Goal: Navigation & Orientation: Find specific page/section

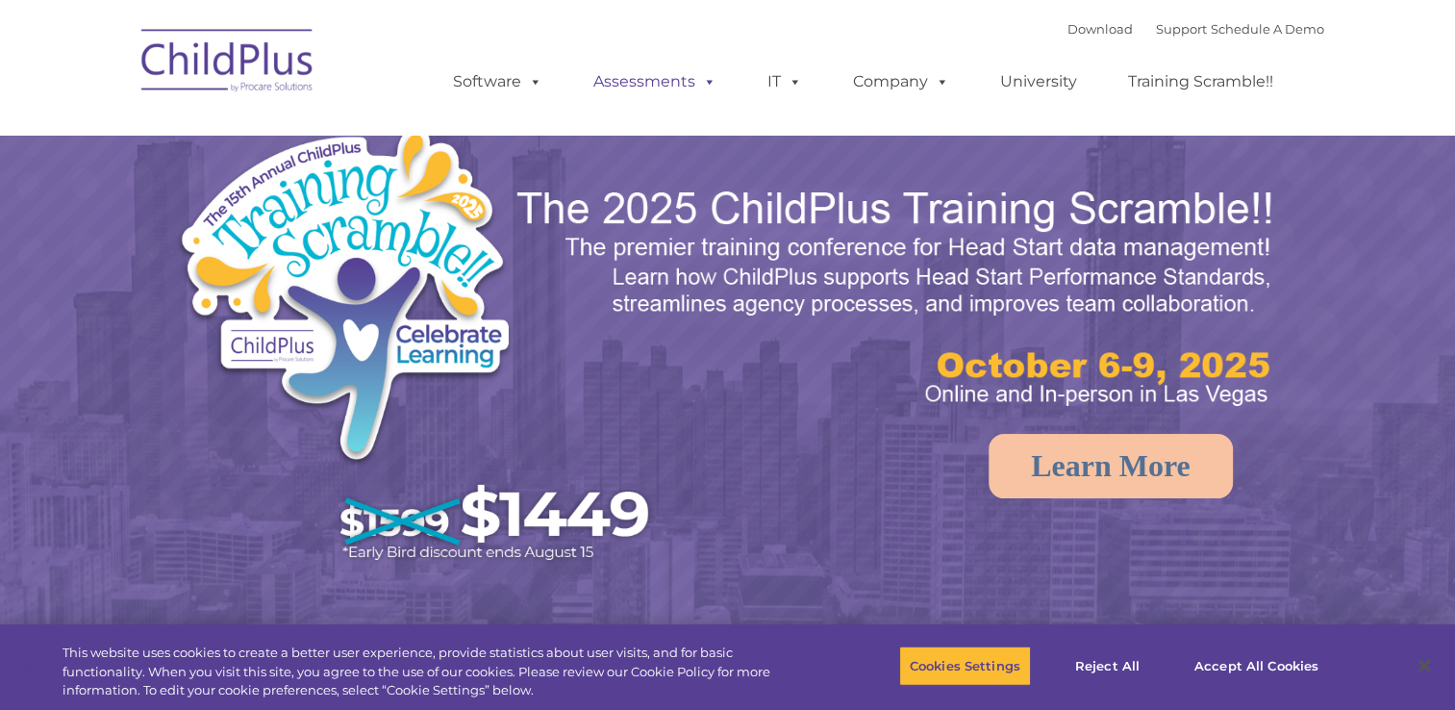
select select "MEDIUM"
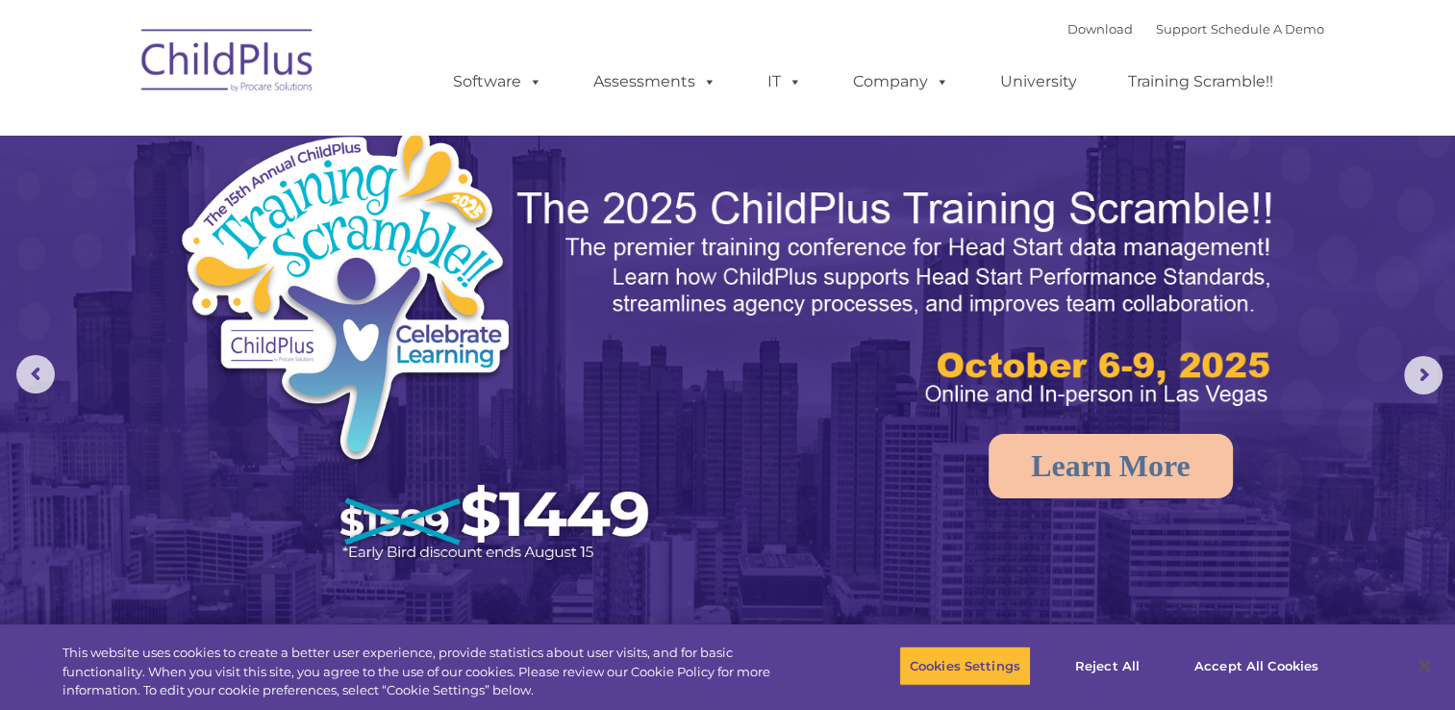
click at [266, 61] on img at bounding box center [228, 63] width 192 height 96
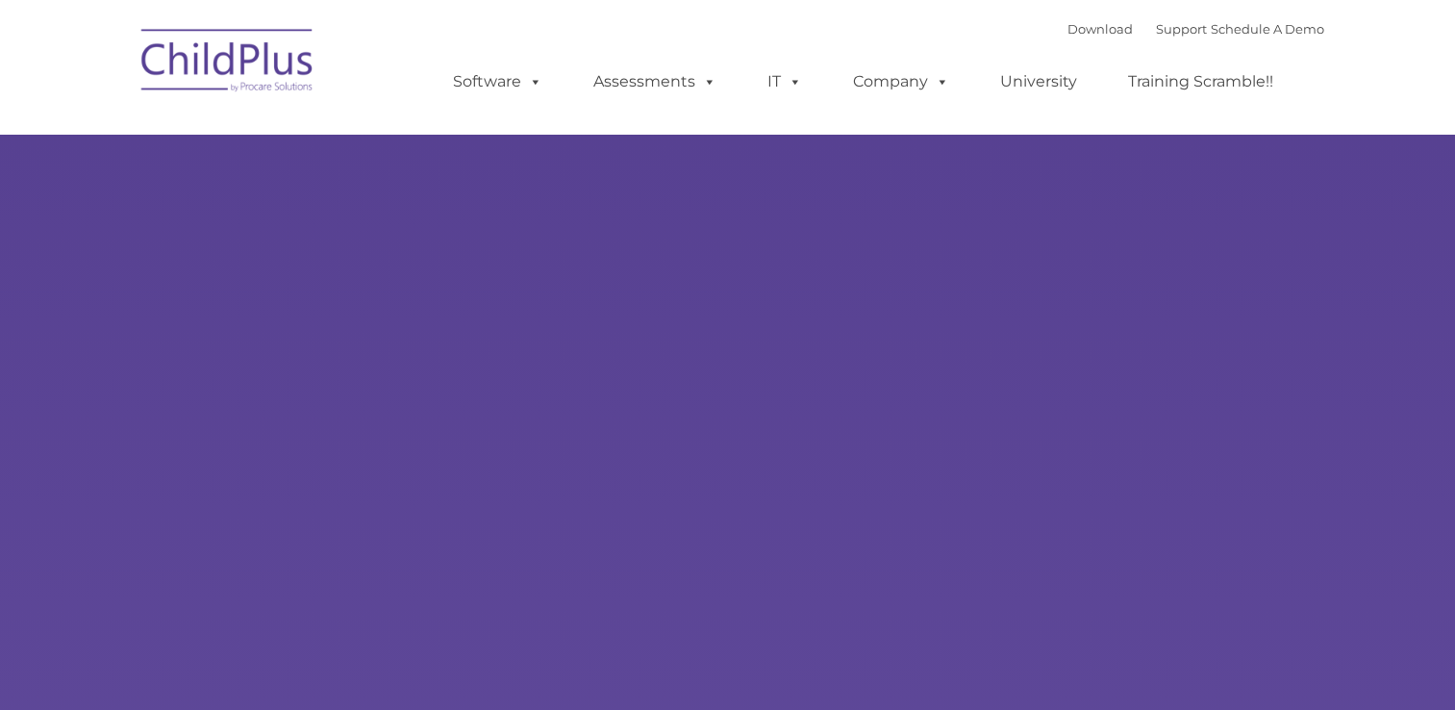
type input ""
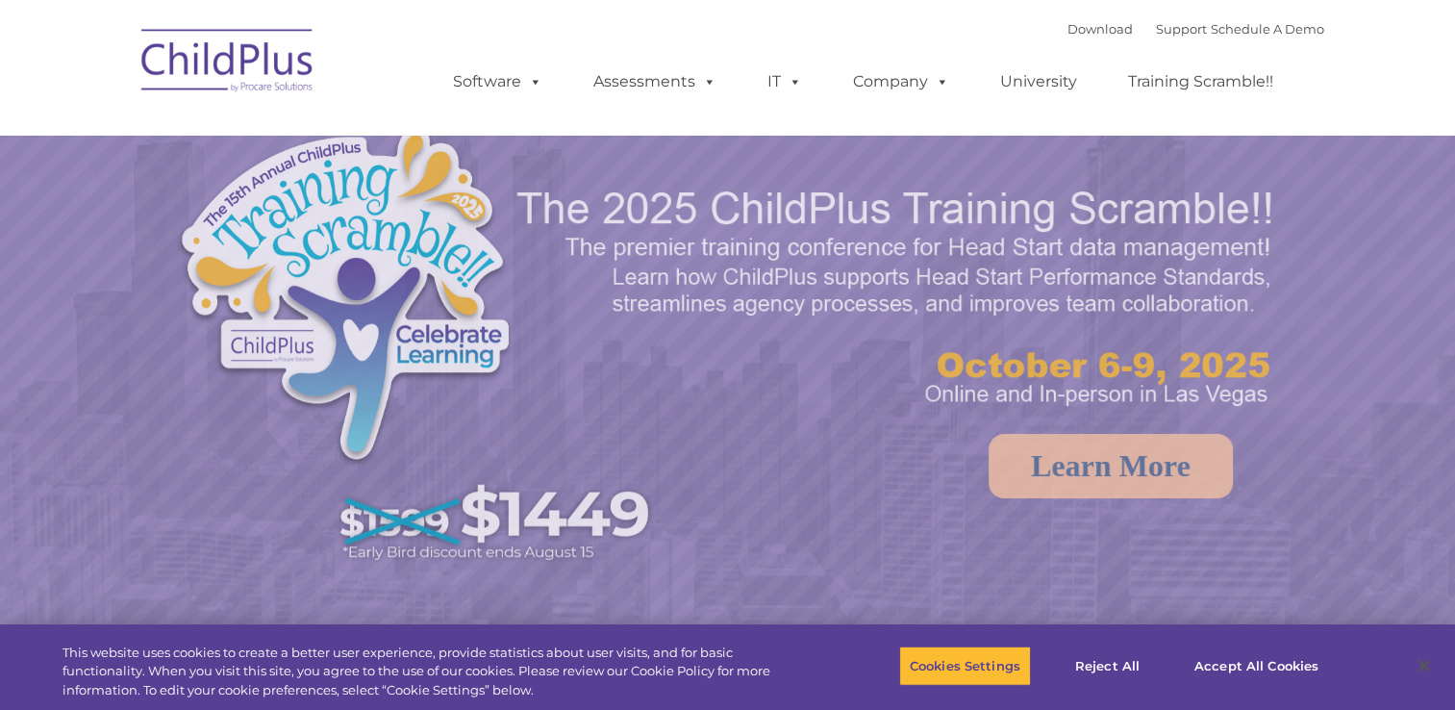
select select "MEDIUM"
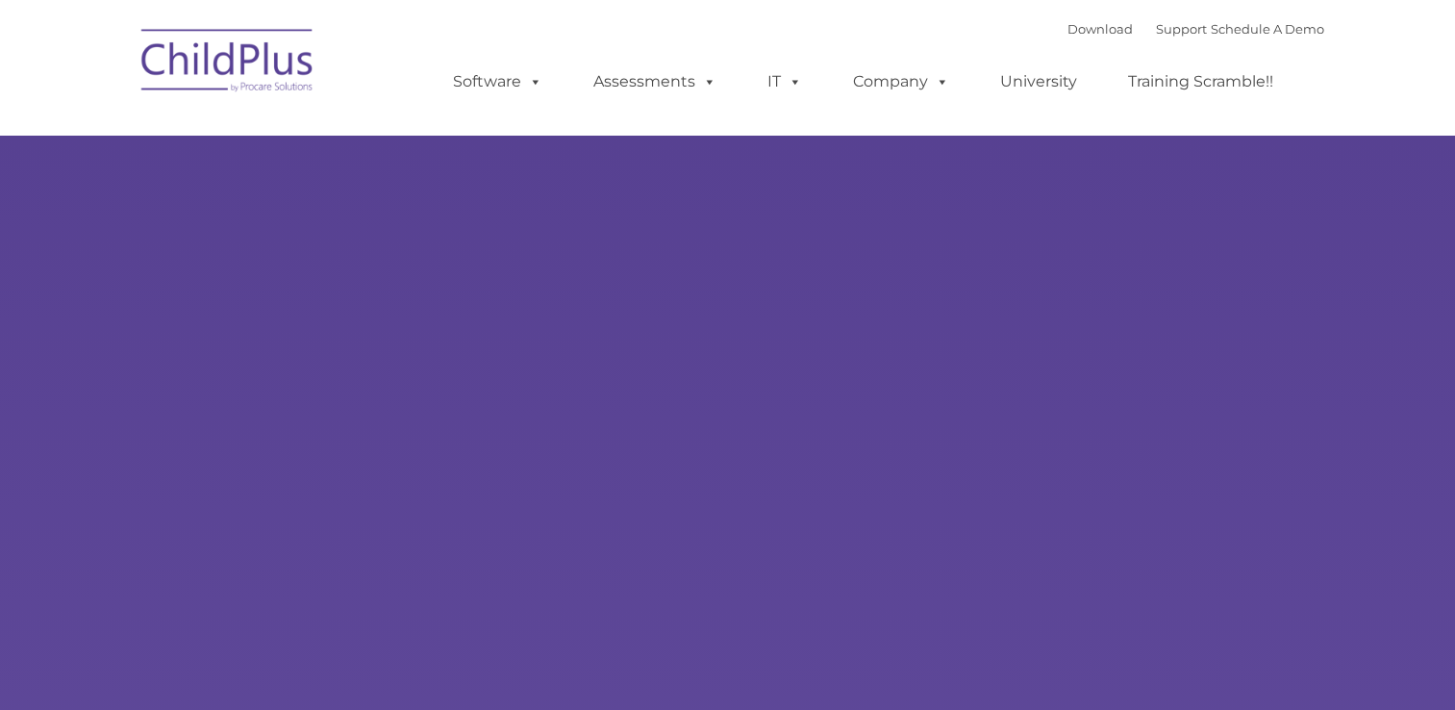
type input ""
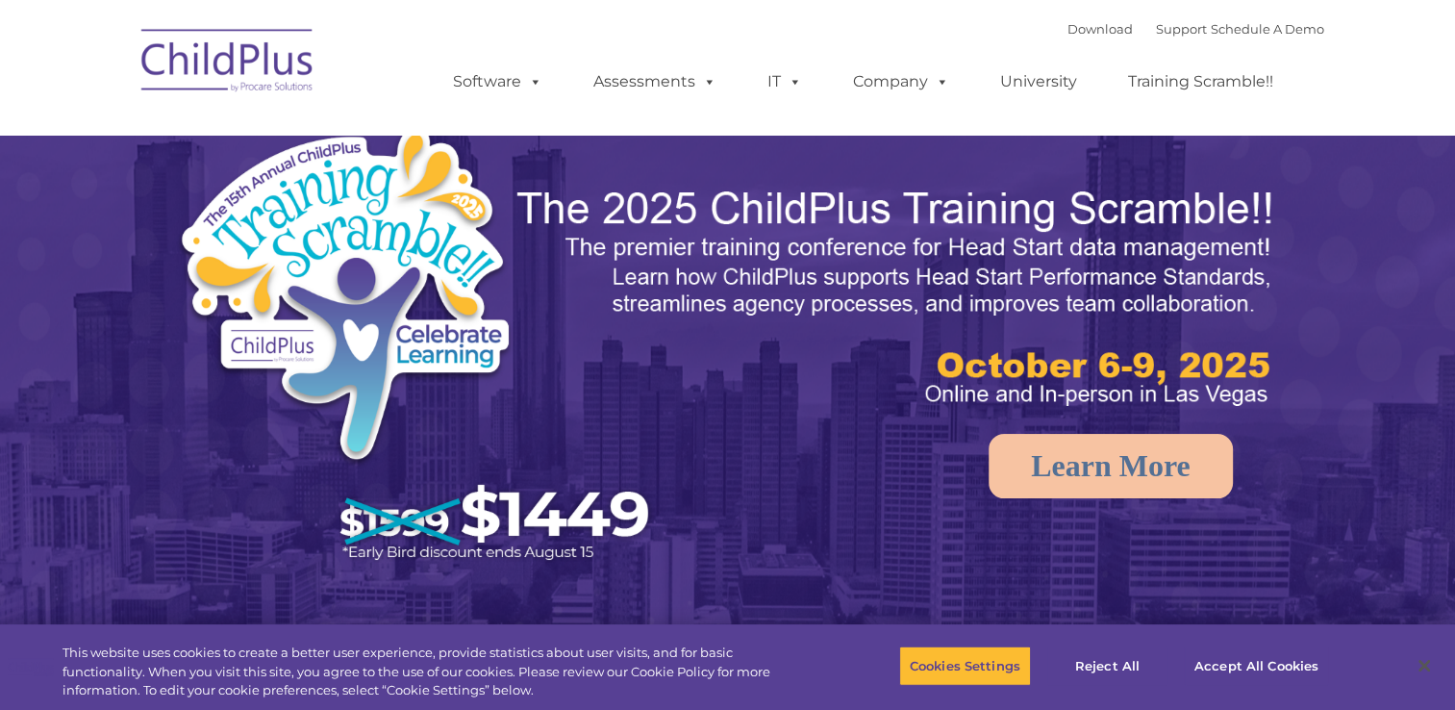
select select "MEDIUM"
click at [38, 360] on rs-arrow at bounding box center [35, 374] width 38 height 38
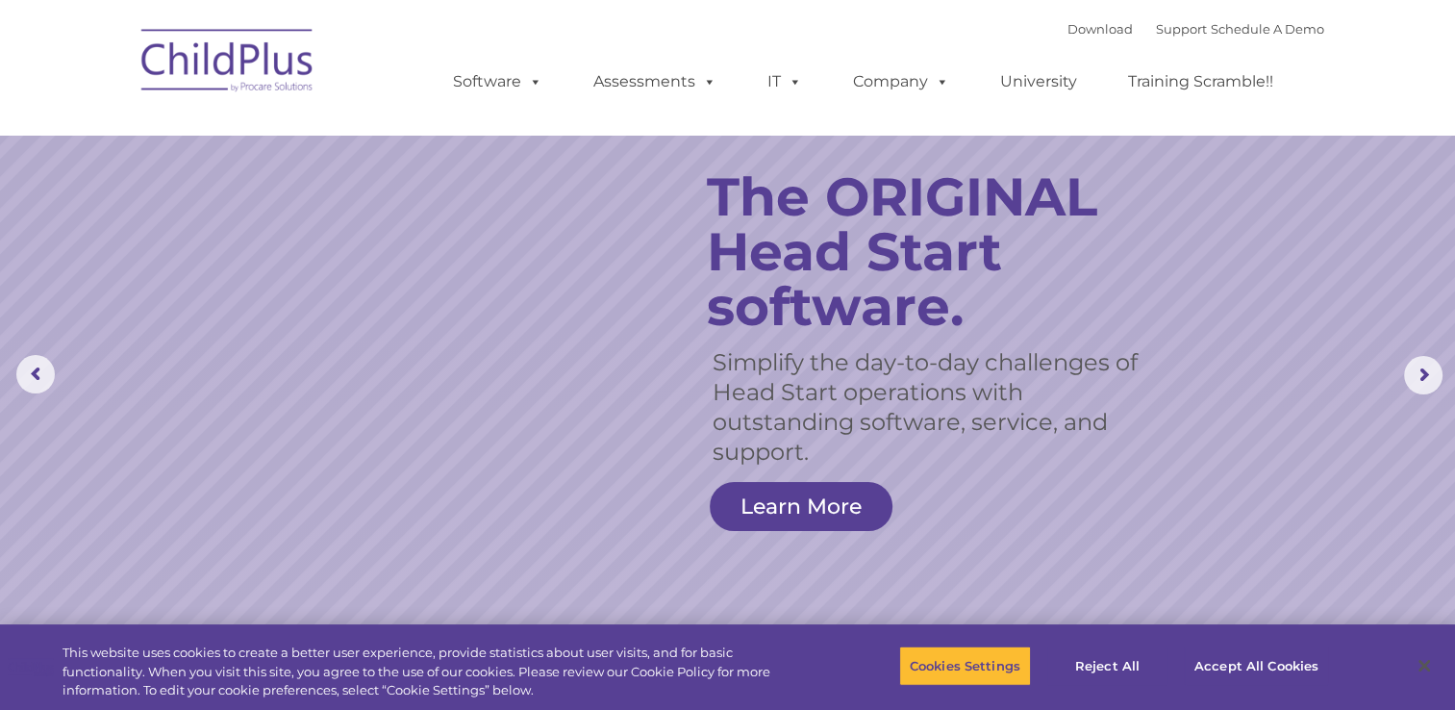
click at [1261, 38] on div "Download Support | Schedule A Demo " at bounding box center [1196, 28] width 257 height 29
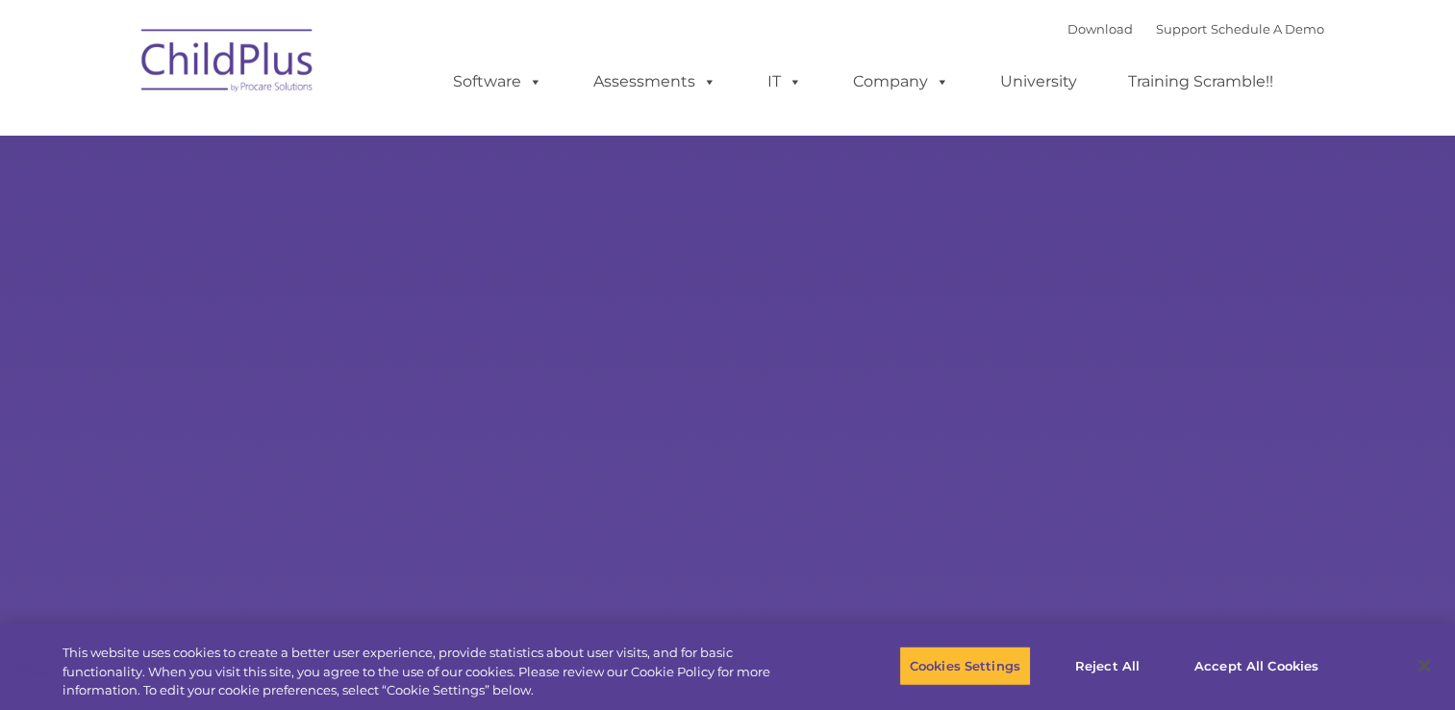
select select "MEDIUM"
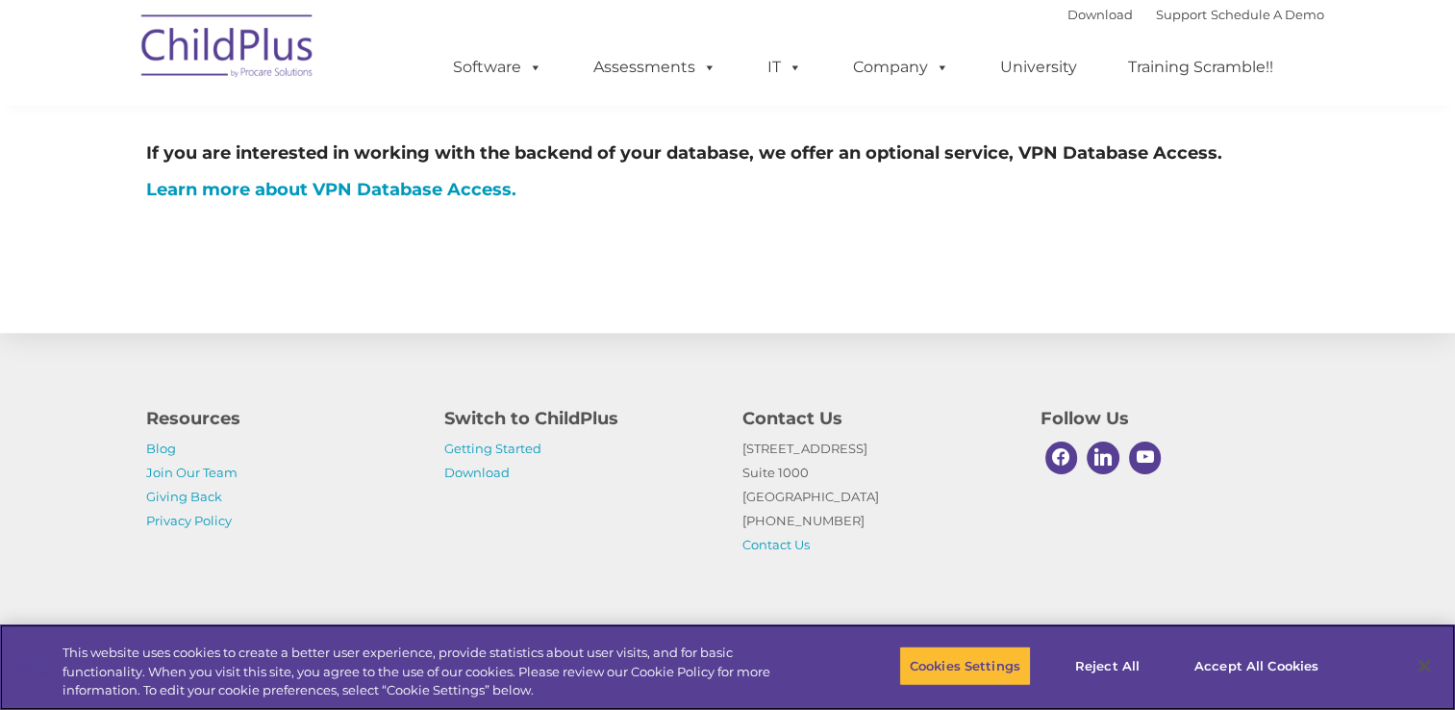
scroll to position [1097, 0]
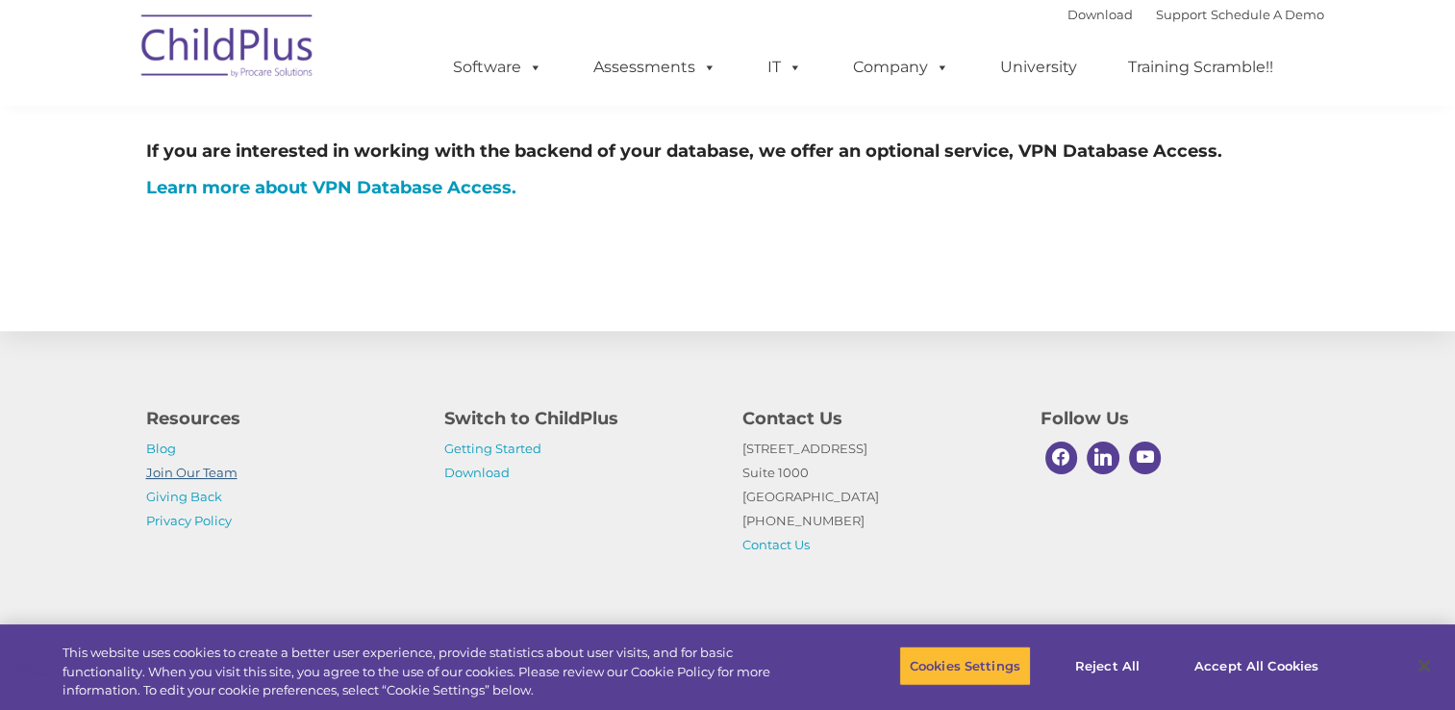
click at [235, 471] on link "Join Our Team" at bounding box center [191, 472] width 91 height 15
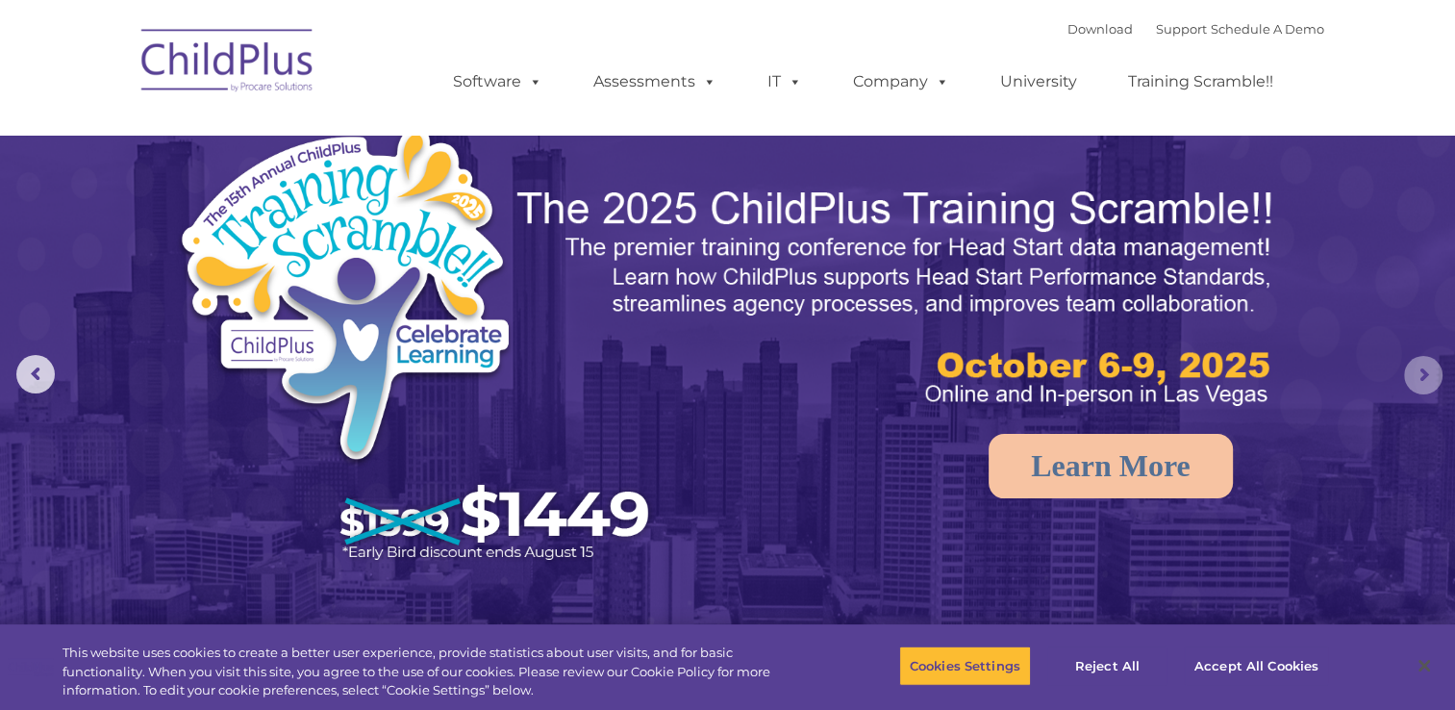
click at [1425, 378] on rs-arrow at bounding box center [1423, 375] width 38 height 38
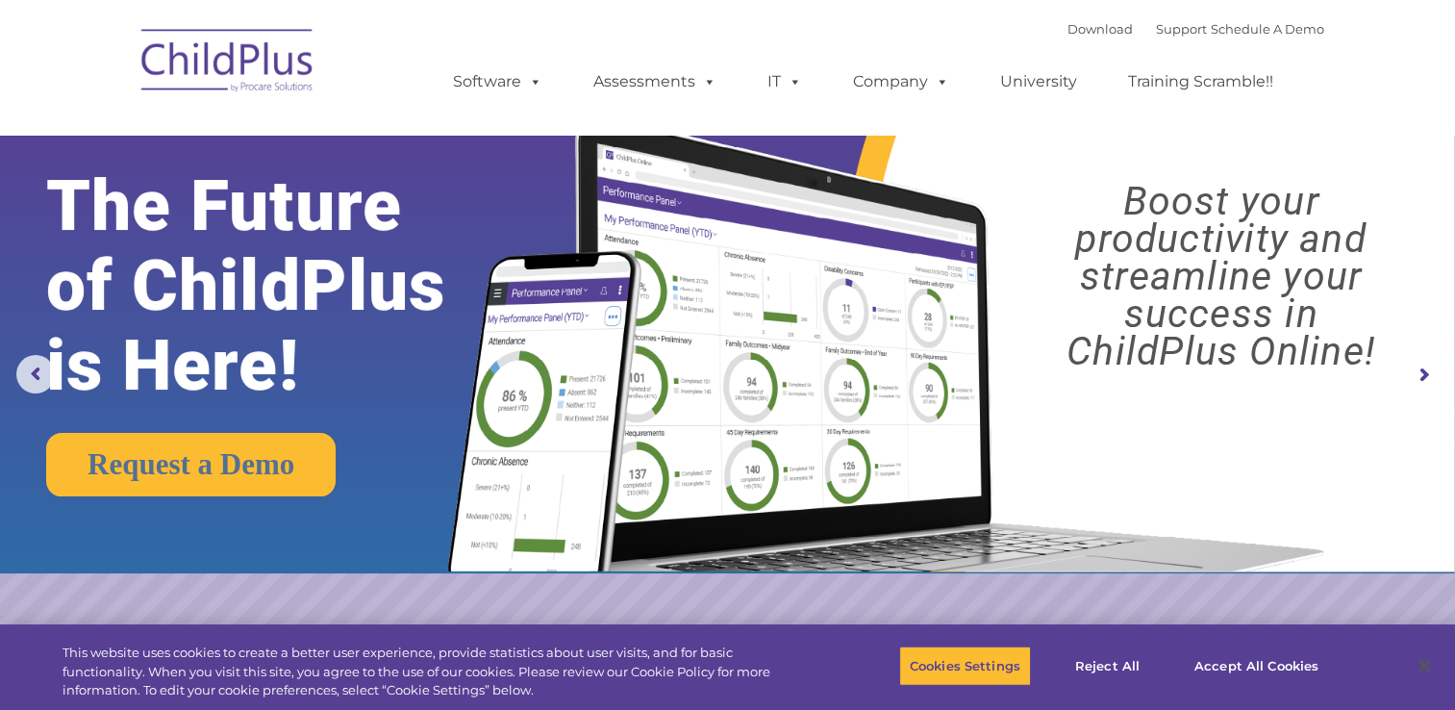
click at [1424, 377] on rs-arrow at bounding box center [1423, 375] width 38 height 38
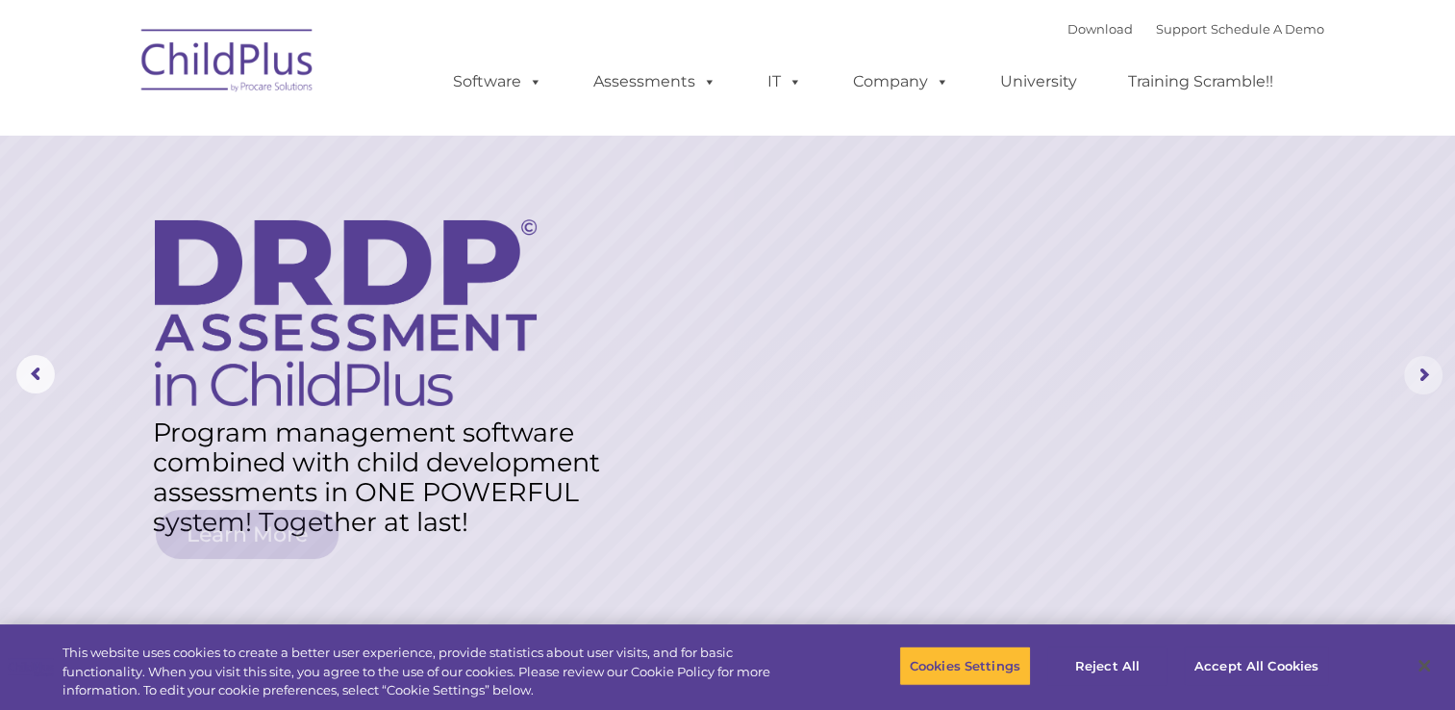
click at [1424, 377] on rs-arrow at bounding box center [1423, 375] width 38 height 38
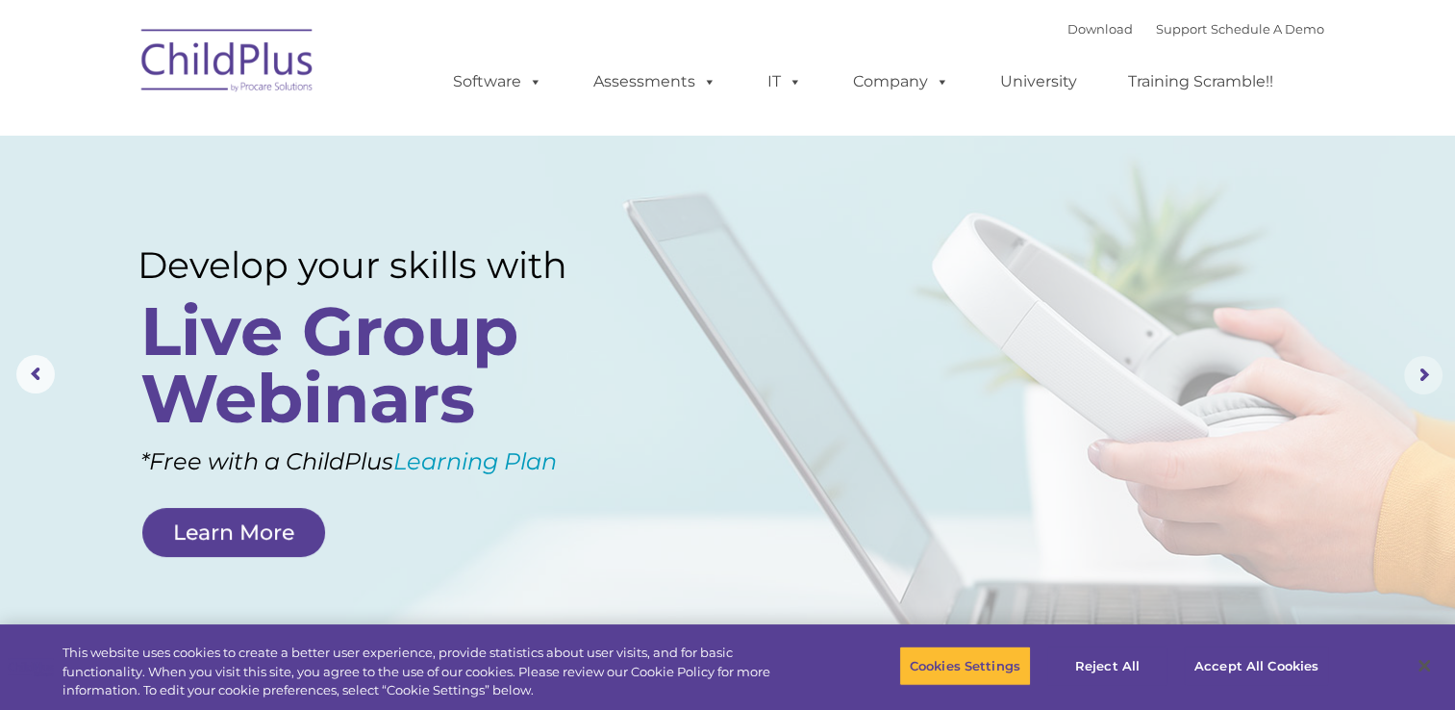
click at [1424, 377] on rs-arrow at bounding box center [1423, 375] width 38 height 38
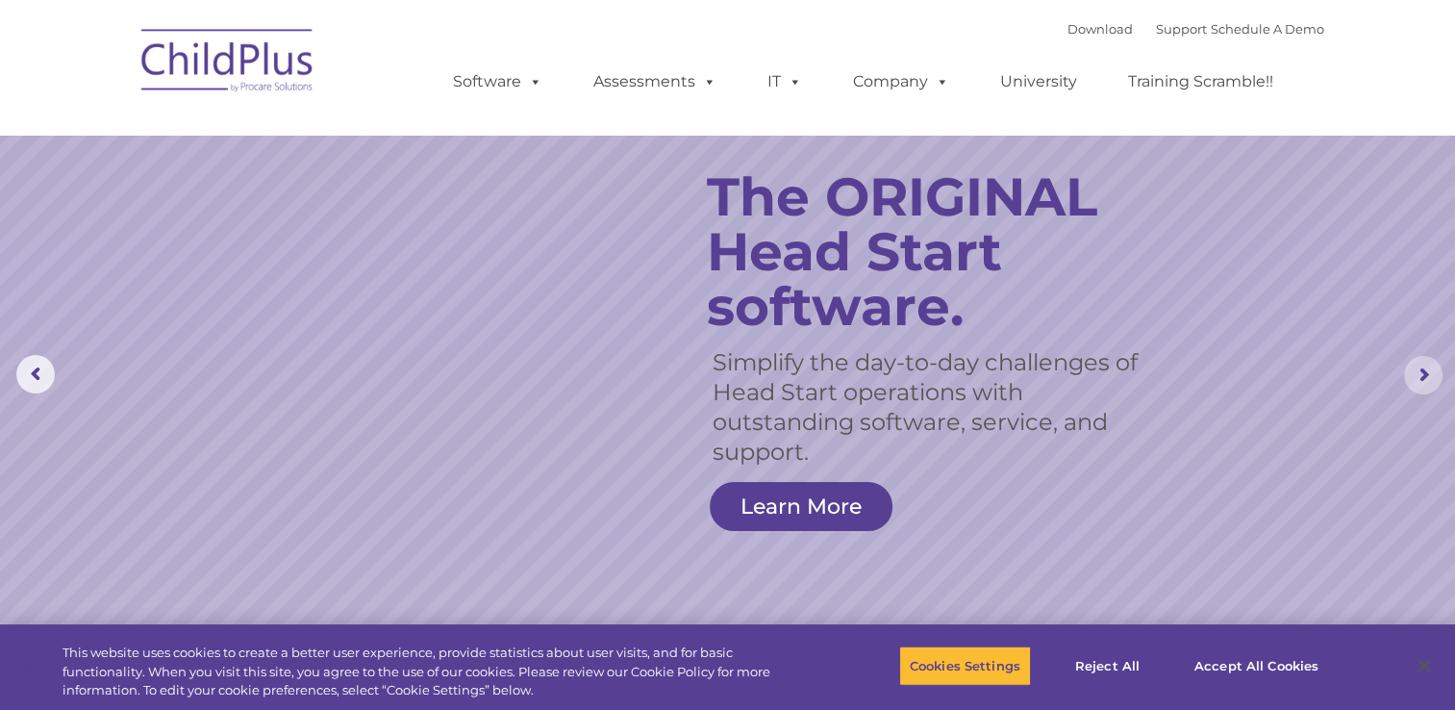
click at [1416, 366] on rs-arrow at bounding box center [1423, 375] width 38 height 38
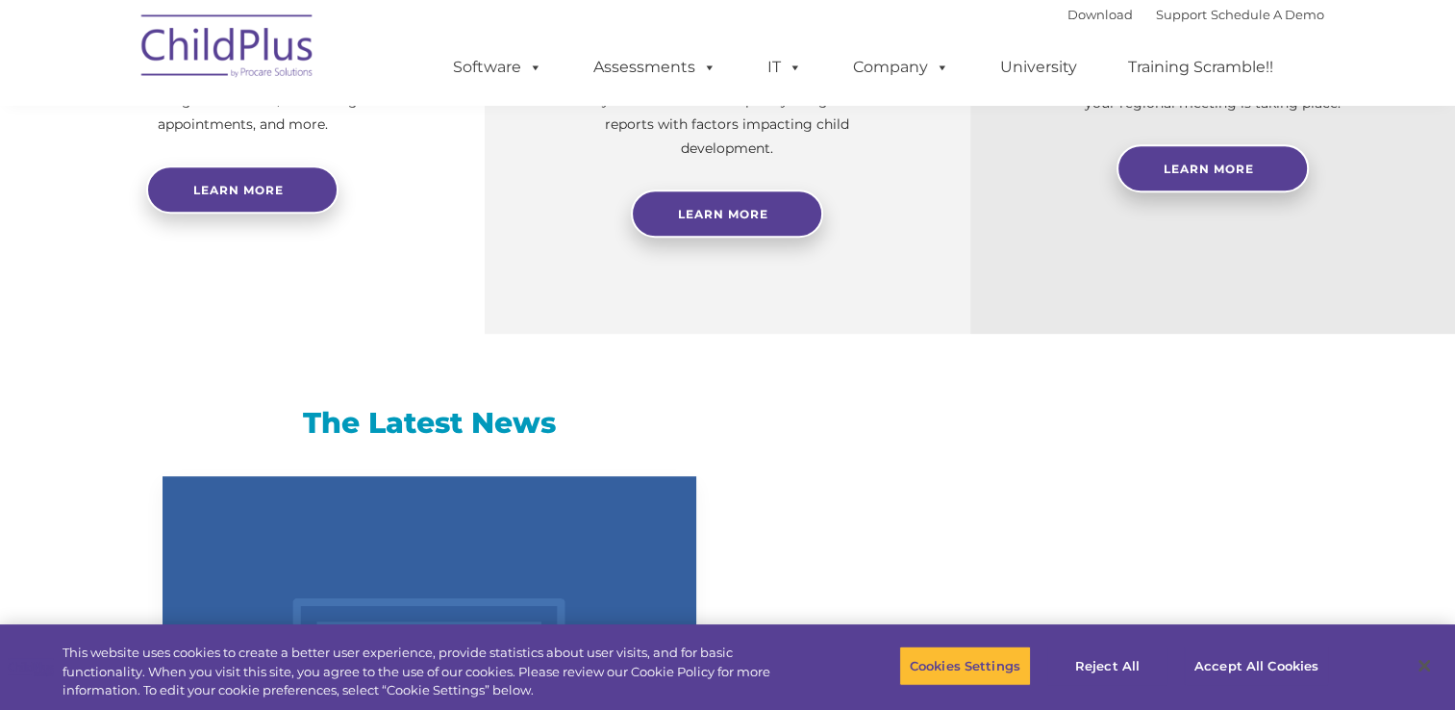
scroll to position [942, 0]
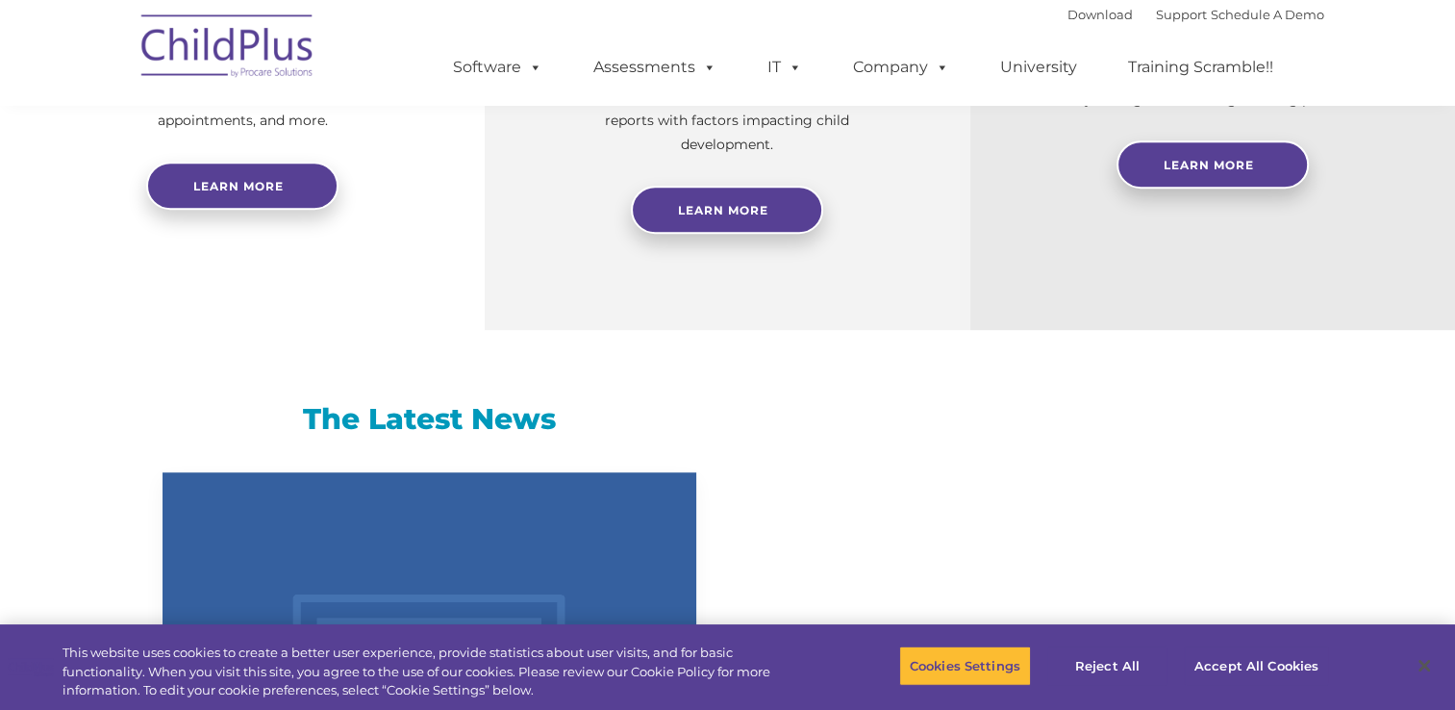
select select "MEDIUM"
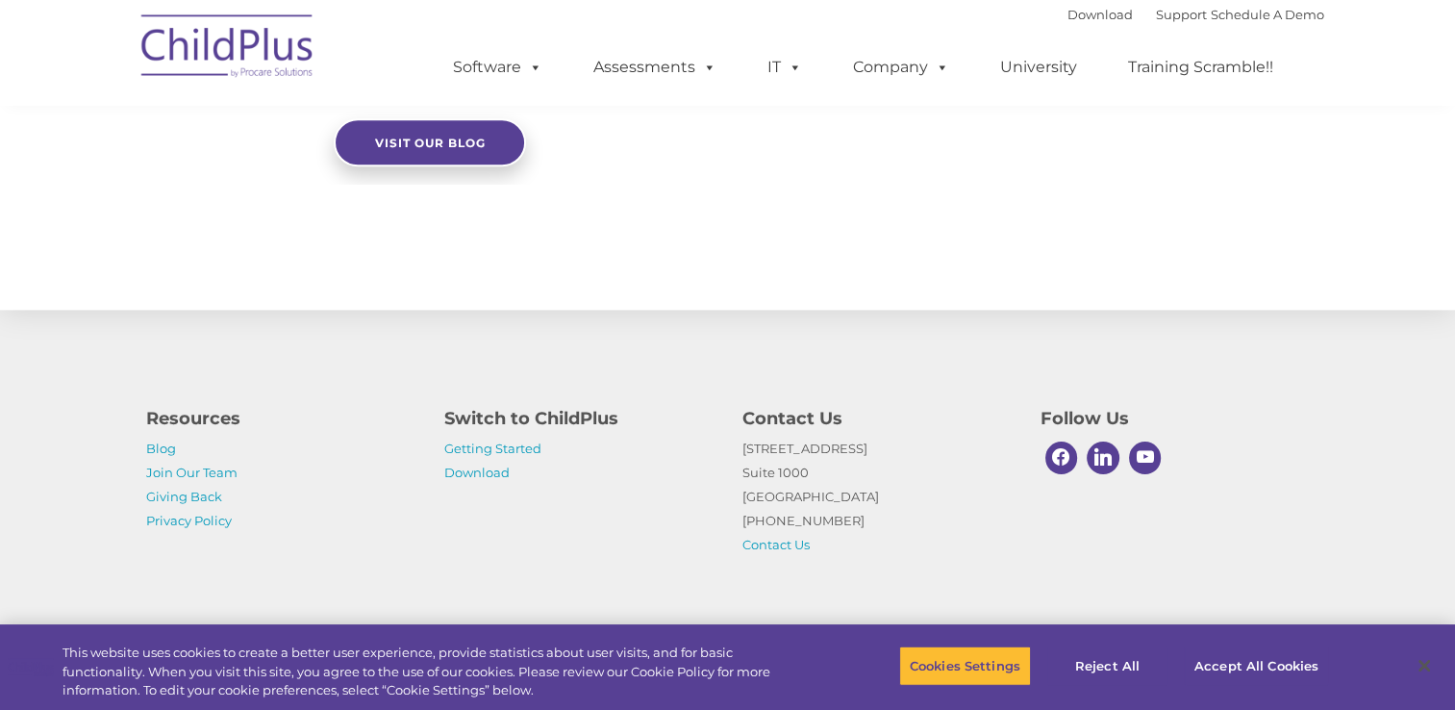
scroll to position [2166, 0]
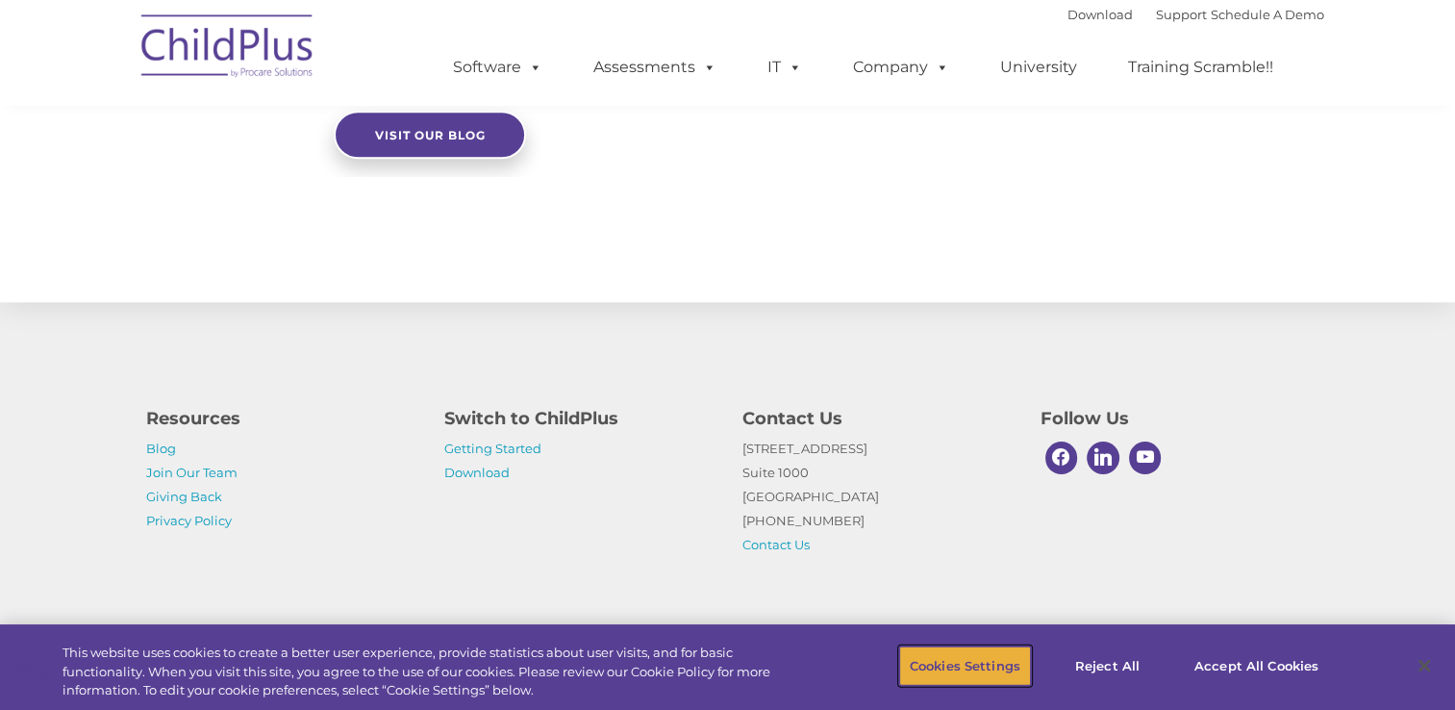
click at [1016, 671] on button "Cookies Settings" at bounding box center [965, 665] width 132 height 40
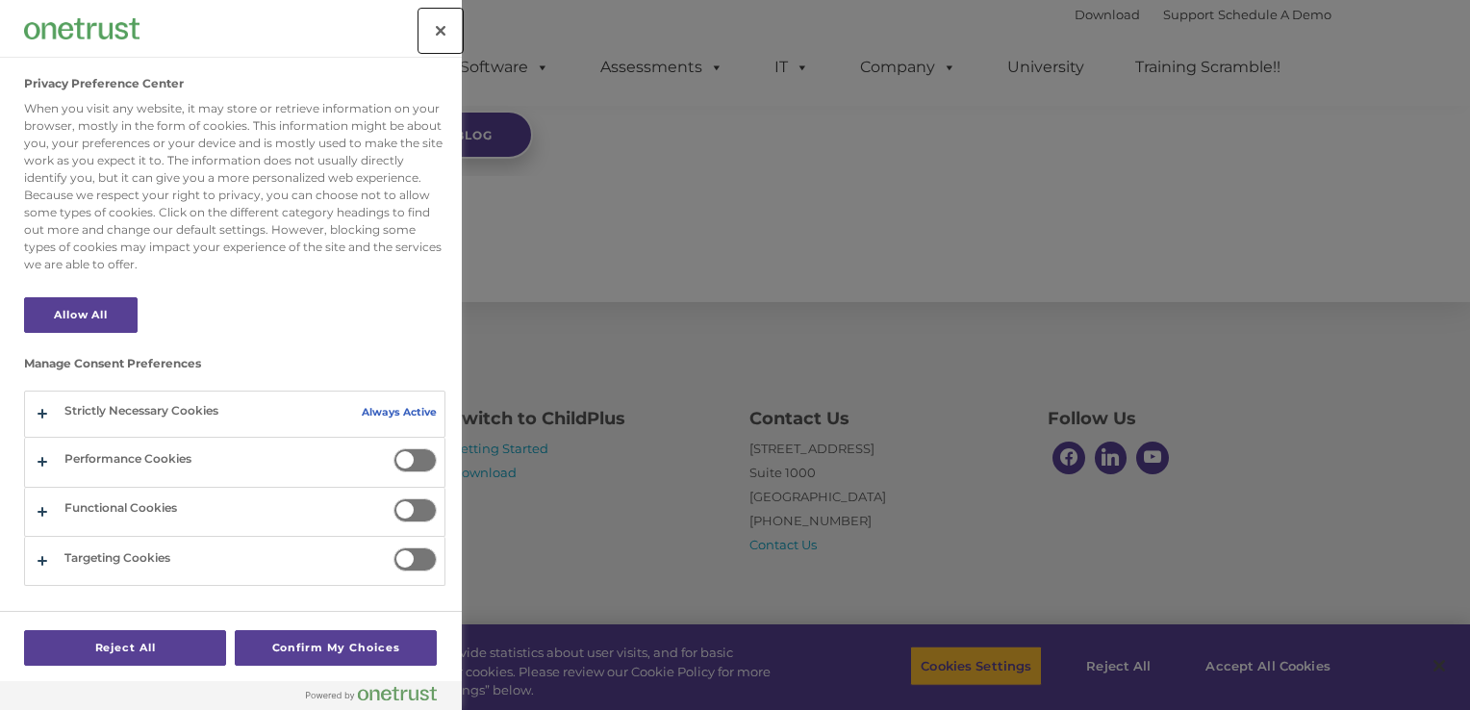
click at [438, 36] on button "Close" at bounding box center [440, 31] width 42 height 42
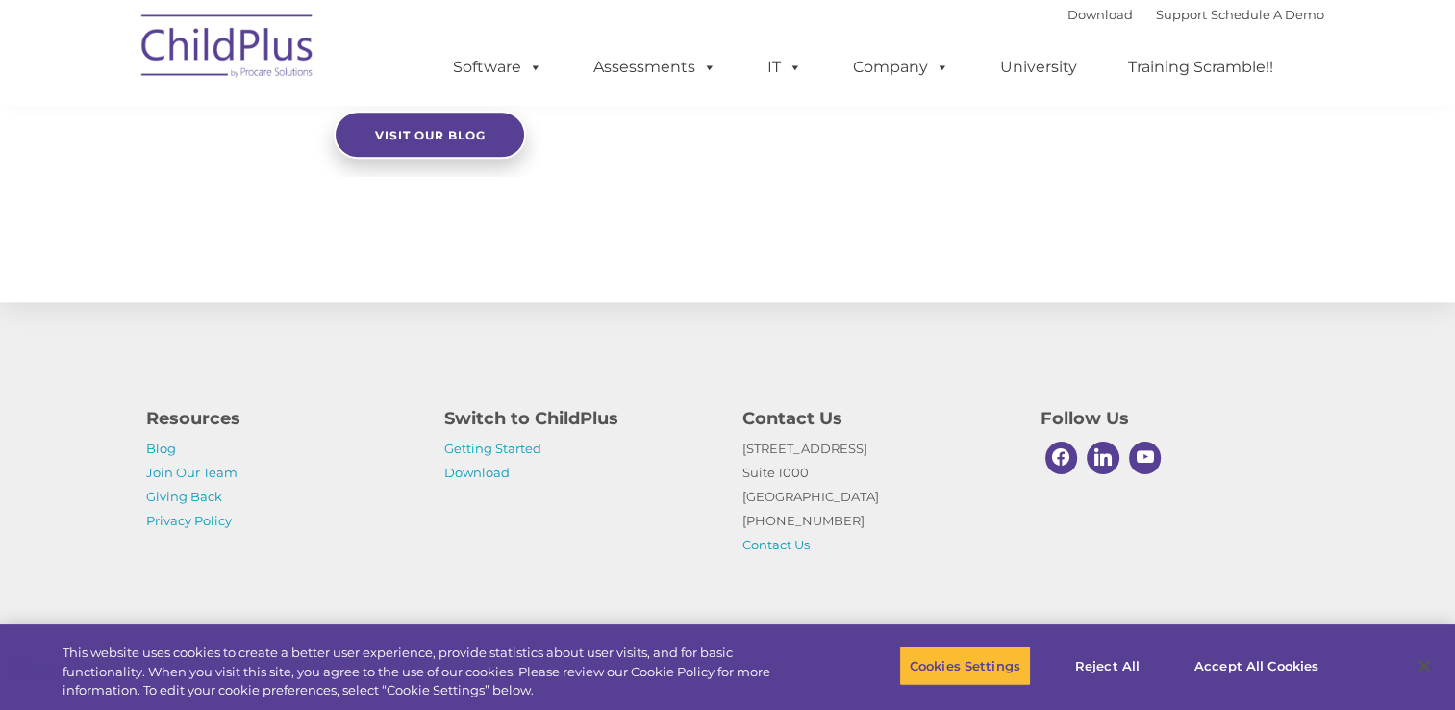
click at [1269, 610] on div "Resources Blog Join Our Team Giving Back Privacy Policy Switch to ChildPlus Get…" at bounding box center [727, 466] width 1455 height 335
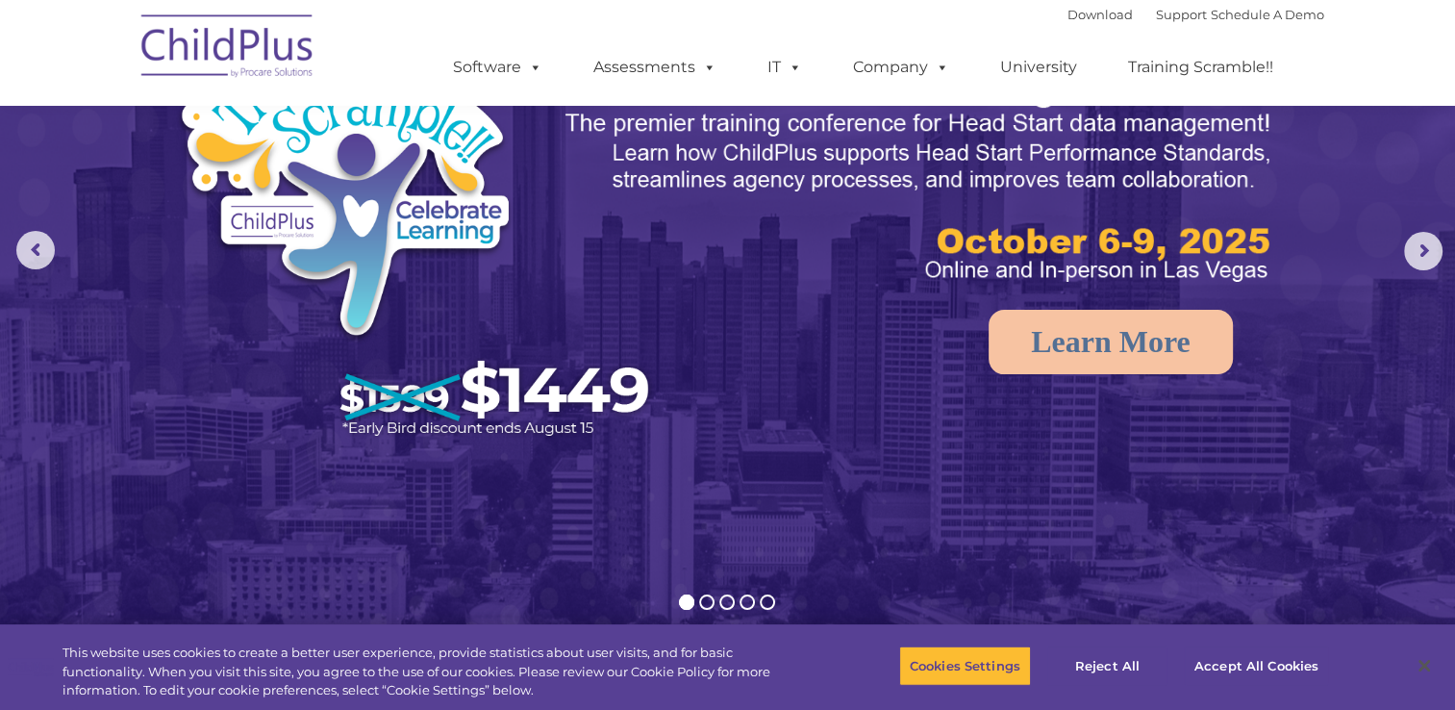
scroll to position [0, 0]
